Goal: Check status

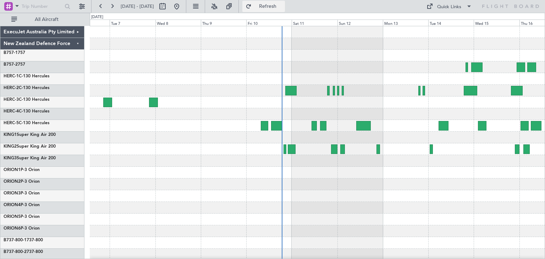
click at [283, 5] on span "Refresh" at bounding box center [268, 6] width 30 height 5
